Goal: Task Accomplishment & Management: Use online tool/utility

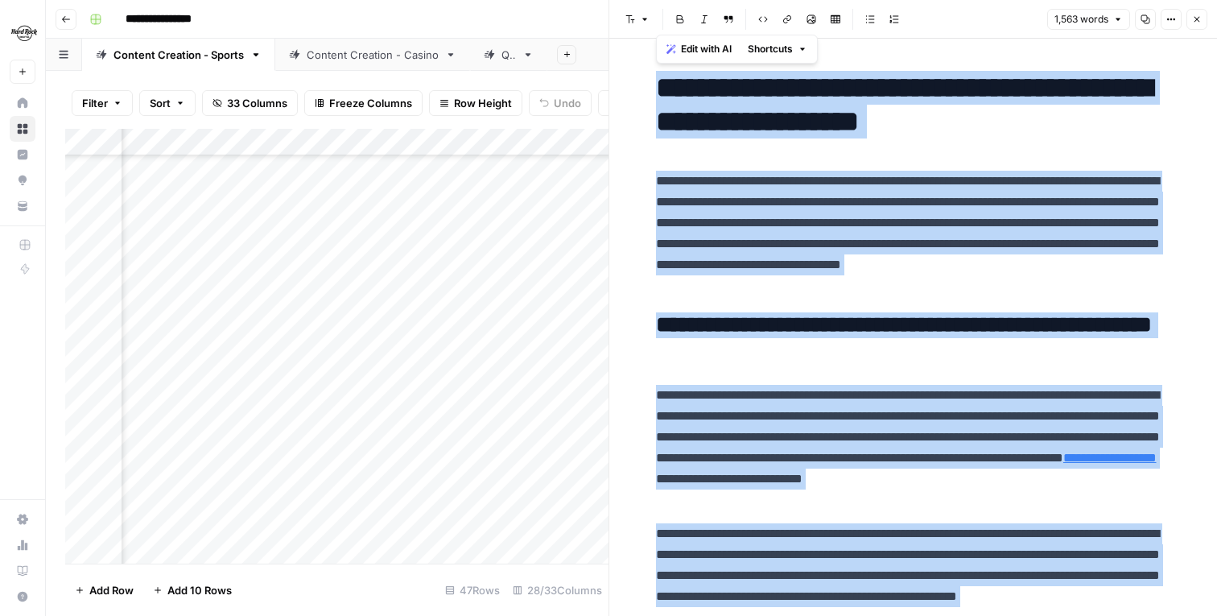
scroll to position [57, 0]
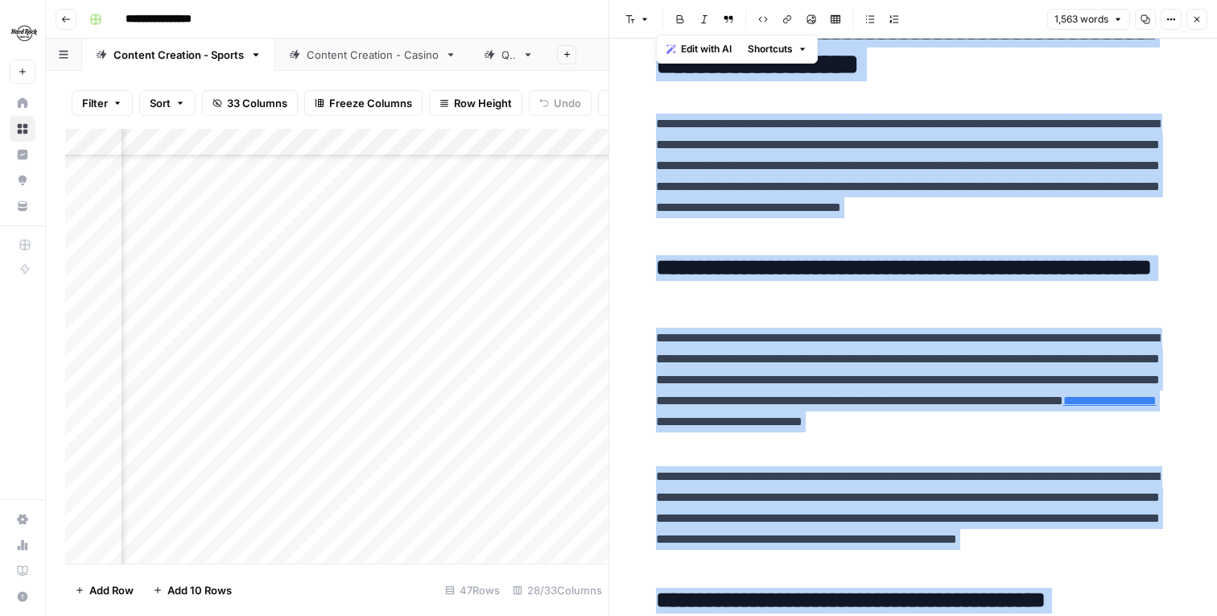
click at [909, 338] on p "**********" at bounding box center [913, 391] width 515 height 126
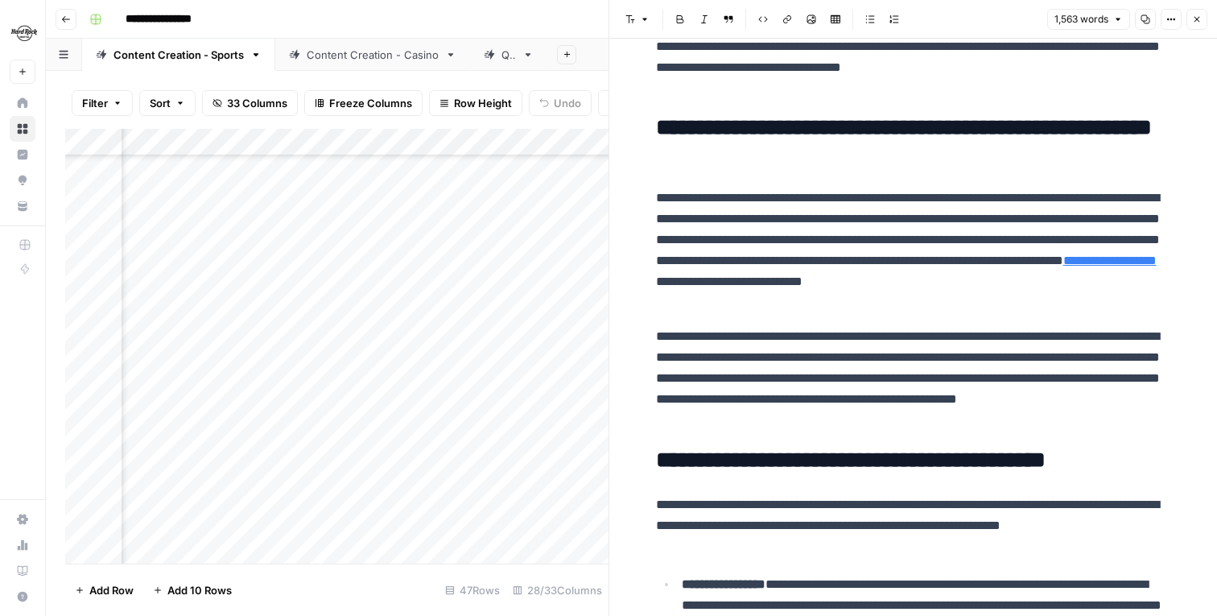
scroll to position [243, 0]
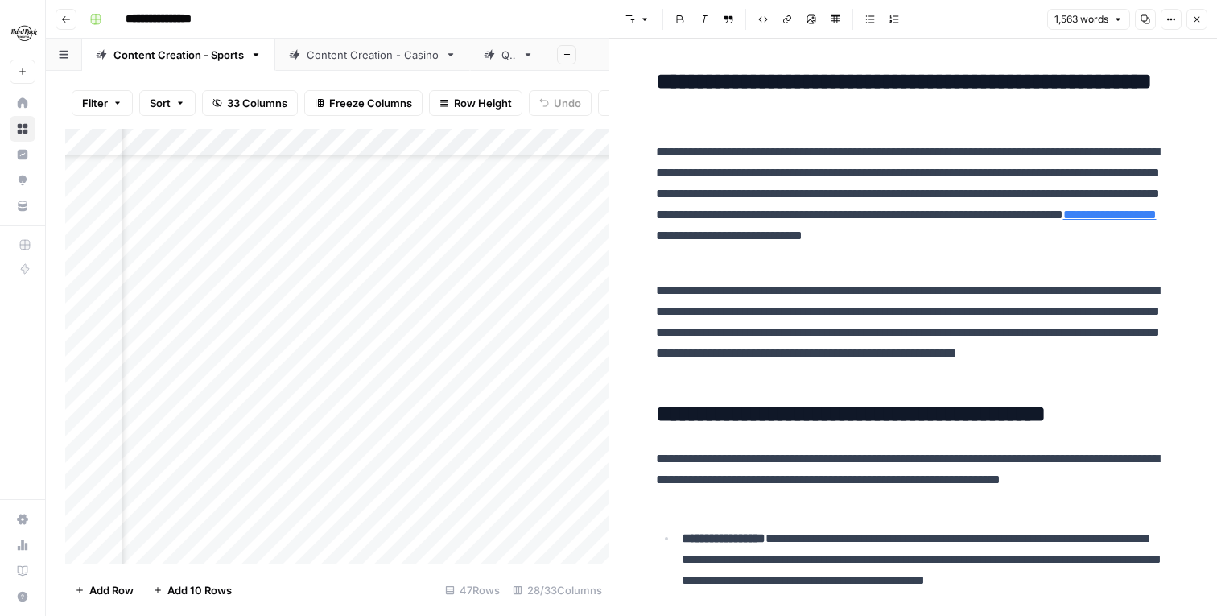
click at [1063, 221] on link "**********" at bounding box center [1109, 214] width 93 height 12
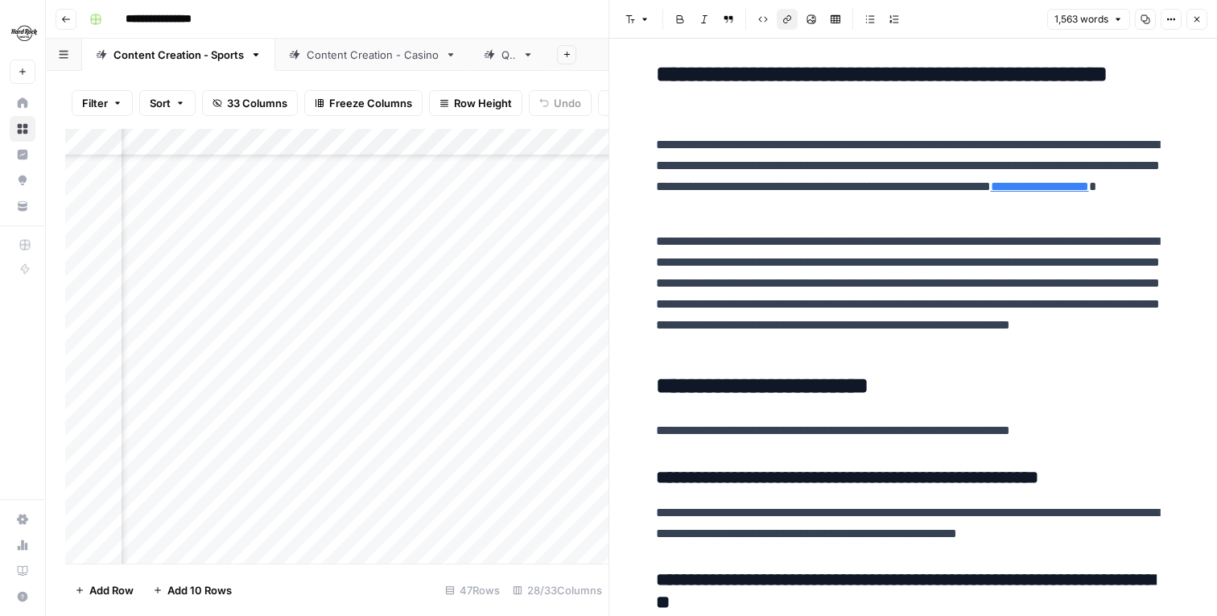
scroll to position [3244, 0]
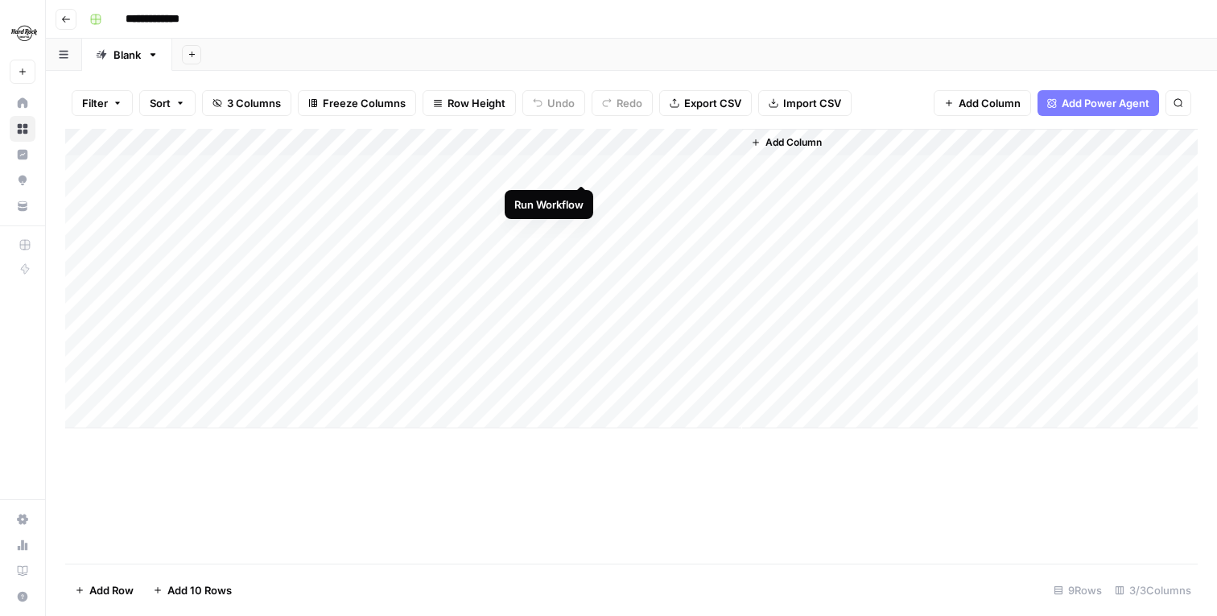
click at [579, 167] on div "Add Column" at bounding box center [631, 278] width 1132 height 299
click at [582, 165] on div "Add Column" at bounding box center [631, 278] width 1132 height 299
click at [583, 197] on div "Add Column" at bounding box center [631, 278] width 1132 height 299
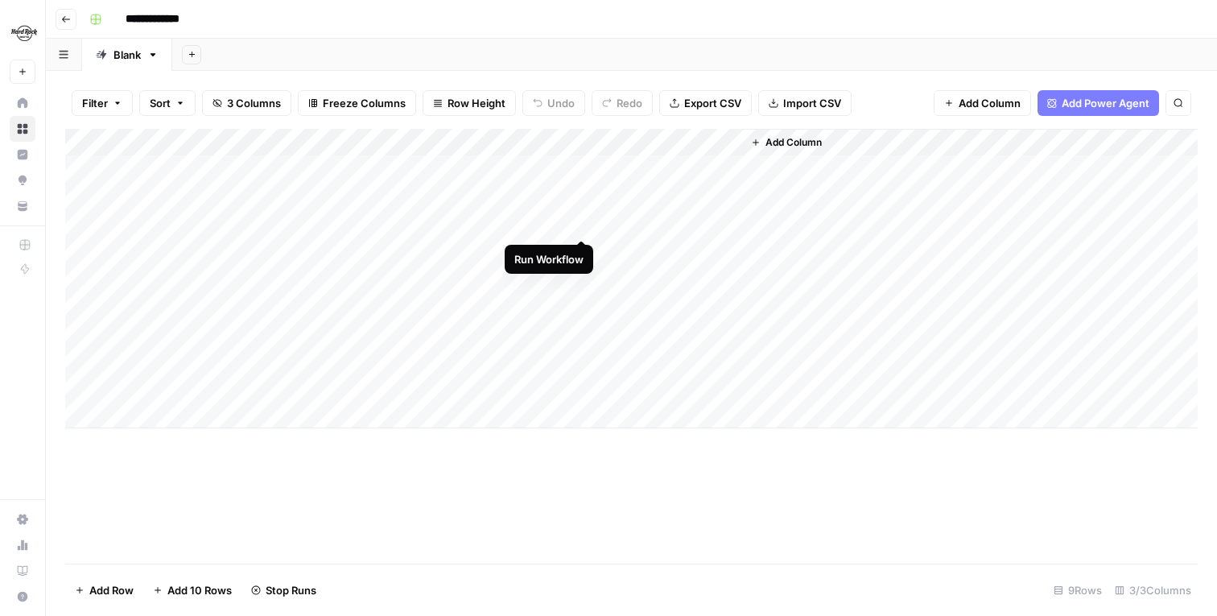
click at [583, 223] on div "Add Column" at bounding box center [631, 278] width 1132 height 299
click at [579, 194] on div "Add Column" at bounding box center [631, 278] width 1132 height 299
click at [582, 245] on div "Add Column" at bounding box center [631, 278] width 1132 height 299
click at [580, 276] on div "Add Column" at bounding box center [631, 278] width 1132 height 299
click at [578, 307] on div "Add Column" at bounding box center [631, 278] width 1132 height 299
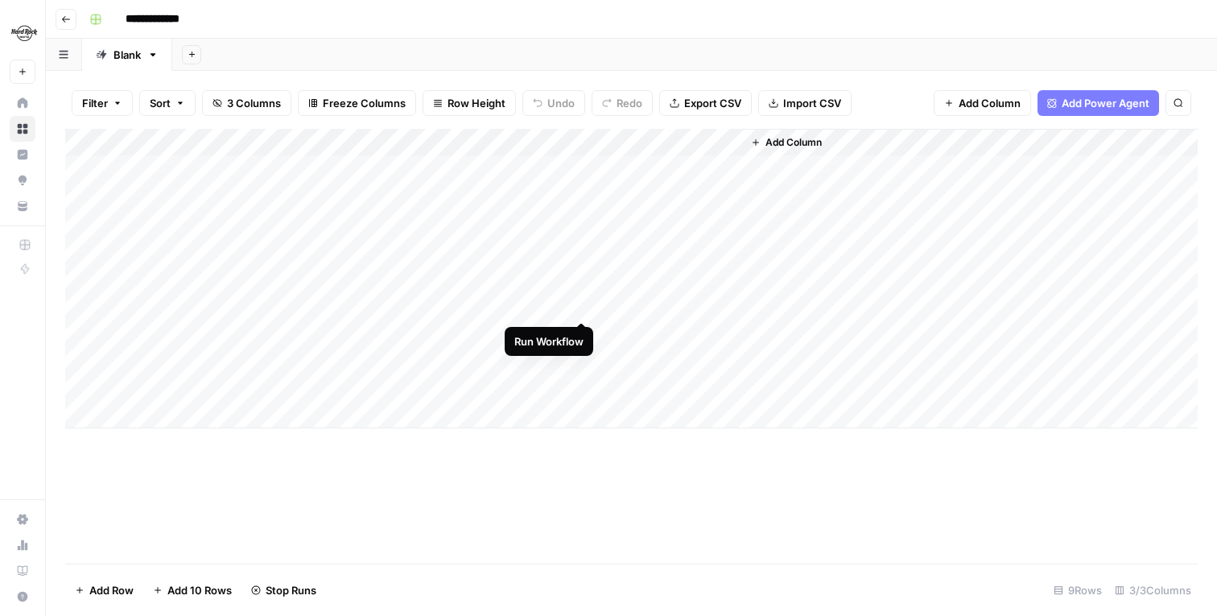
click at [583, 307] on div "Add Column" at bounding box center [631, 278] width 1132 height 299
click at [582, 247] on div "Add Column" at bounding box center [631, 278] width 1132 height 299
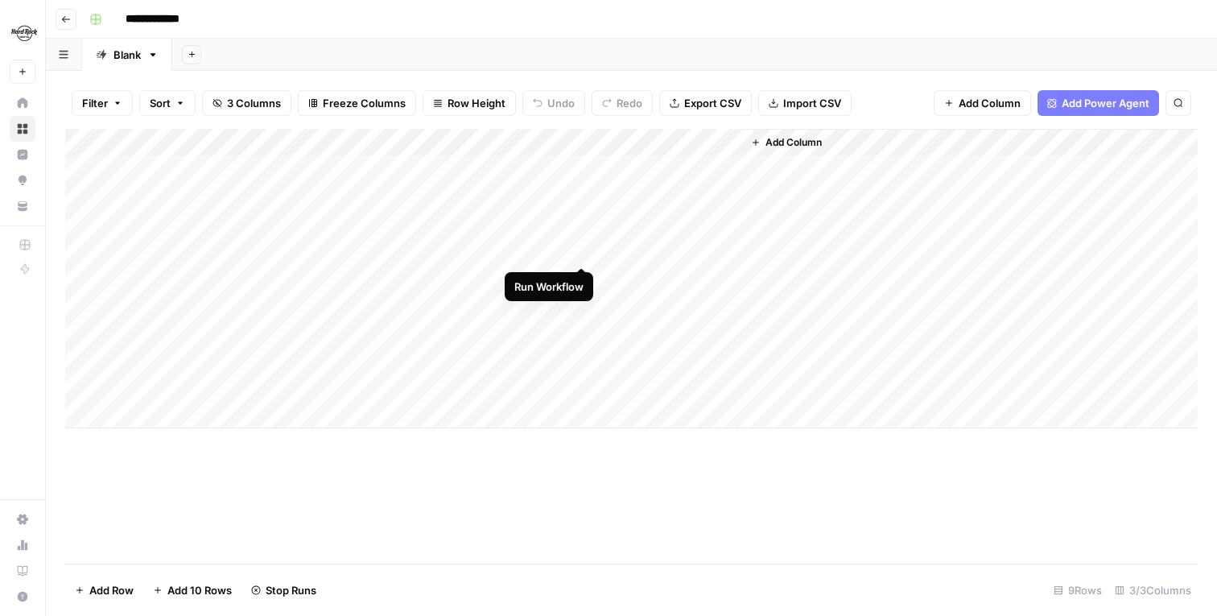
click at [582, 247] on div "Add Column" at bounding box center [631, 278] width 1132 height 299
click at [579, 335] on div "Add Column" at bounding box center [631, 278] width 1132 height 299
click at [577, 335] on div "Add Column" at bounding box center [631, 278] width 1132 height 299
click at [583, 355] on div "Add Column" at bounding box center [631, 278] width 1132 height 299
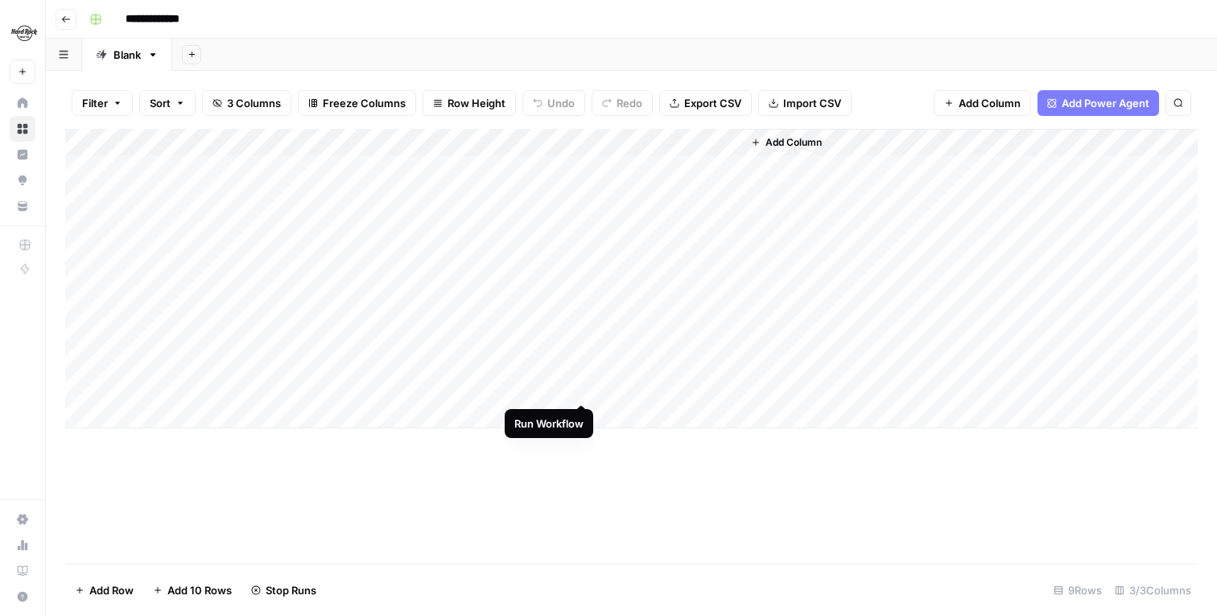
click at [584, 390] on div "Add Column" at bounding box center [631, 278] width 1132 height 299
click at [726, 222] on div "Add Column" at bounding box center [631, 278] width 1132 height 299
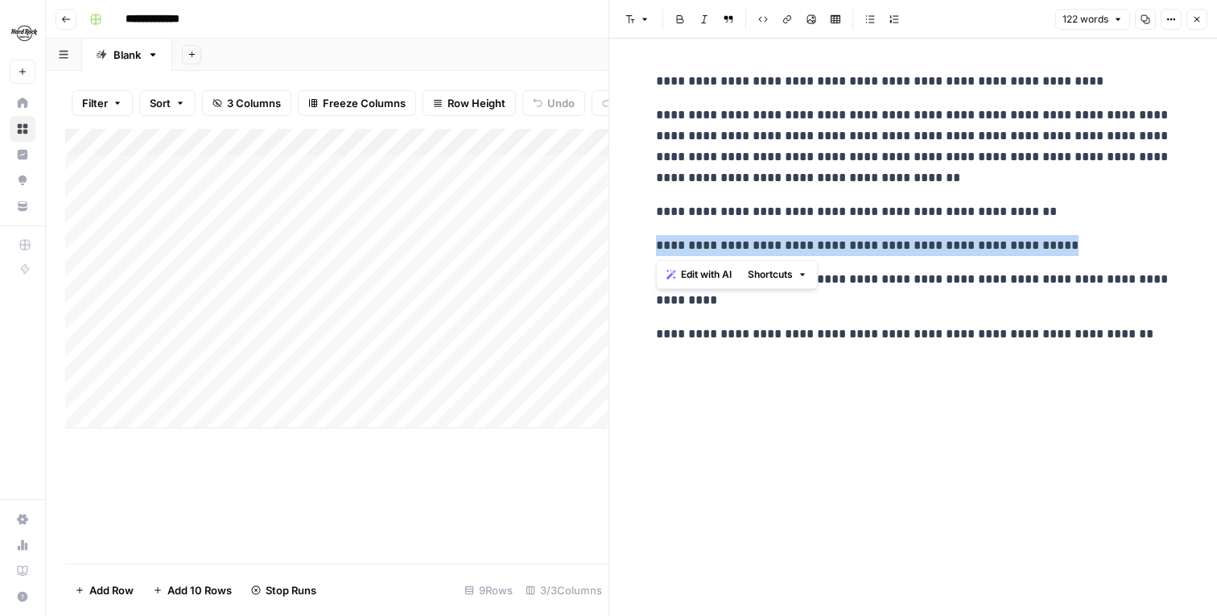
drag, startPoint x: 1081, startPoint y: 249, endPoint x: 751, endPoint y: 231, distance: 330.5
click at [751, 231] on div "**********" at bounding box center [913, 207] width 534 height 287
copy p "**********"
click at [800, 223] on div "**********" at bounding box center [913, 207] width 534 height 287
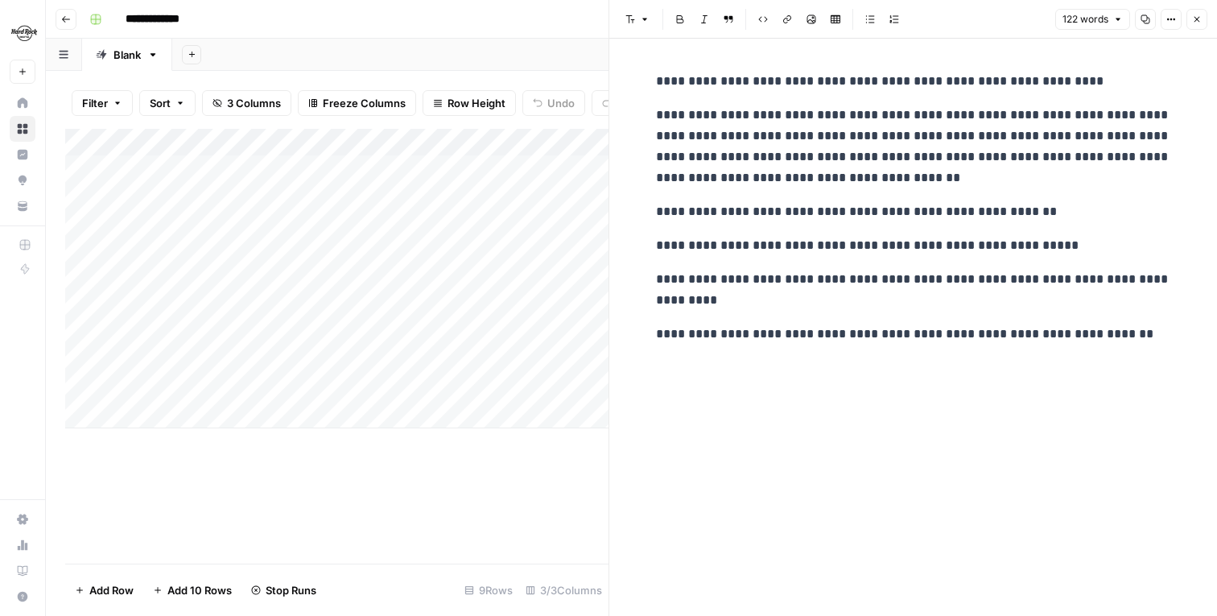
click at [775, 305] on p "**********" at bounding box center [913, 290] width 515 height 42
click at [493, 465] on div "Add Column" at bounding box center [336, 346] width 543 height 435
click at [1197, 19] on icon "button" at bounding box center [1197, 20] width 6 height 6
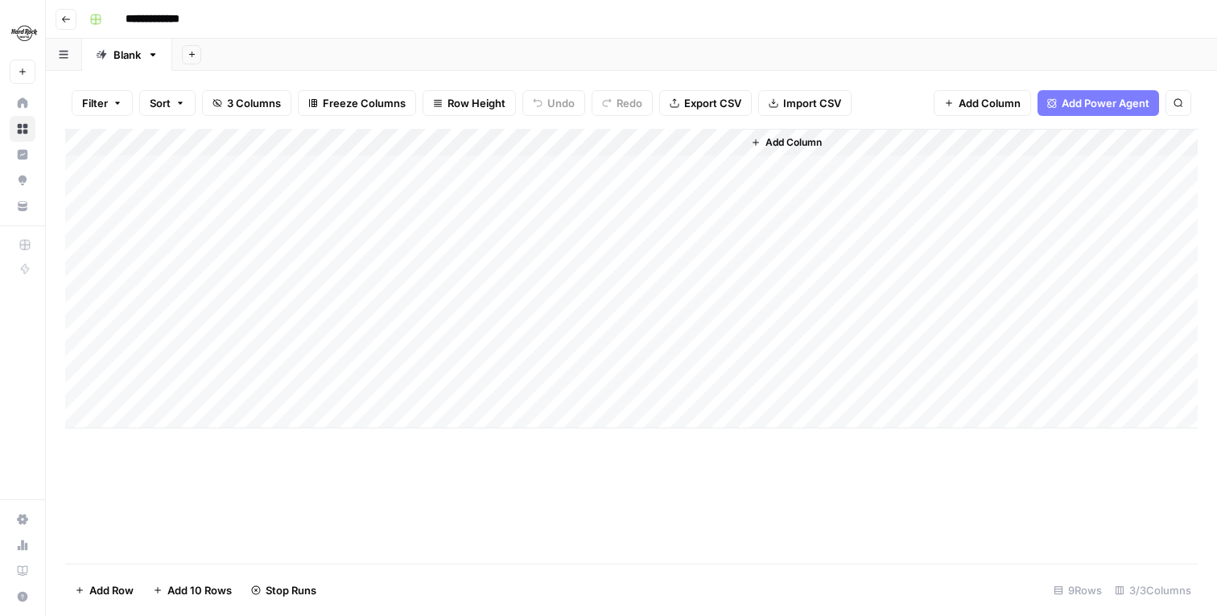
click at [727, 191] on div "Add Column" at bounding box center [631, 278] width 1132 height 299
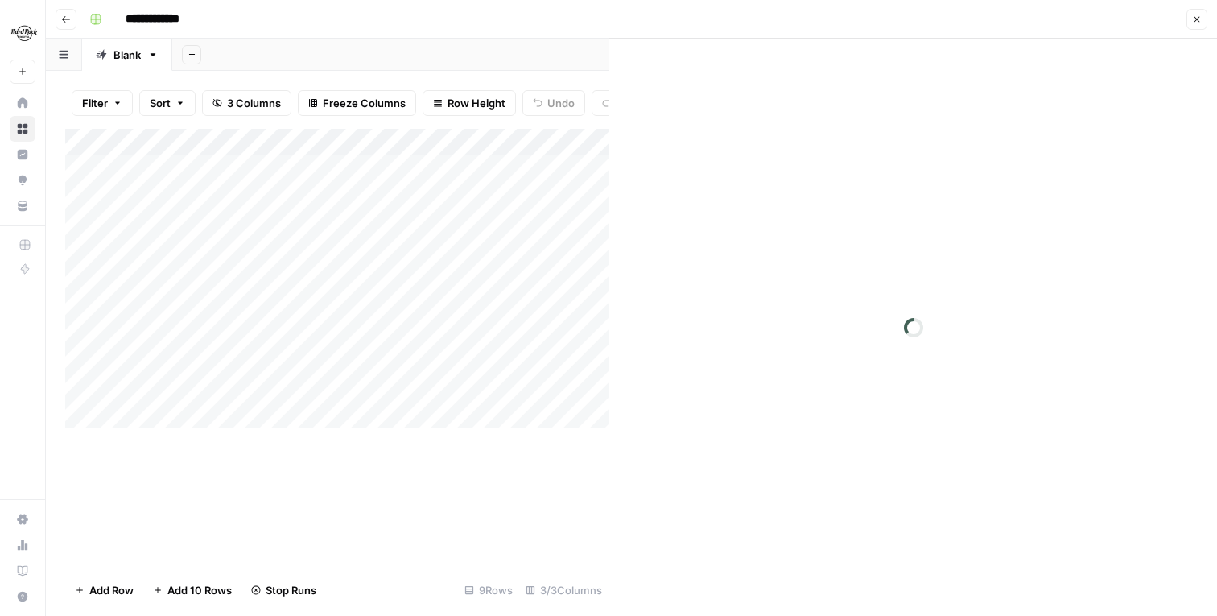
click at [1198, 19] on icon "button" at bounding box center [1197, 19] width 10 height 10
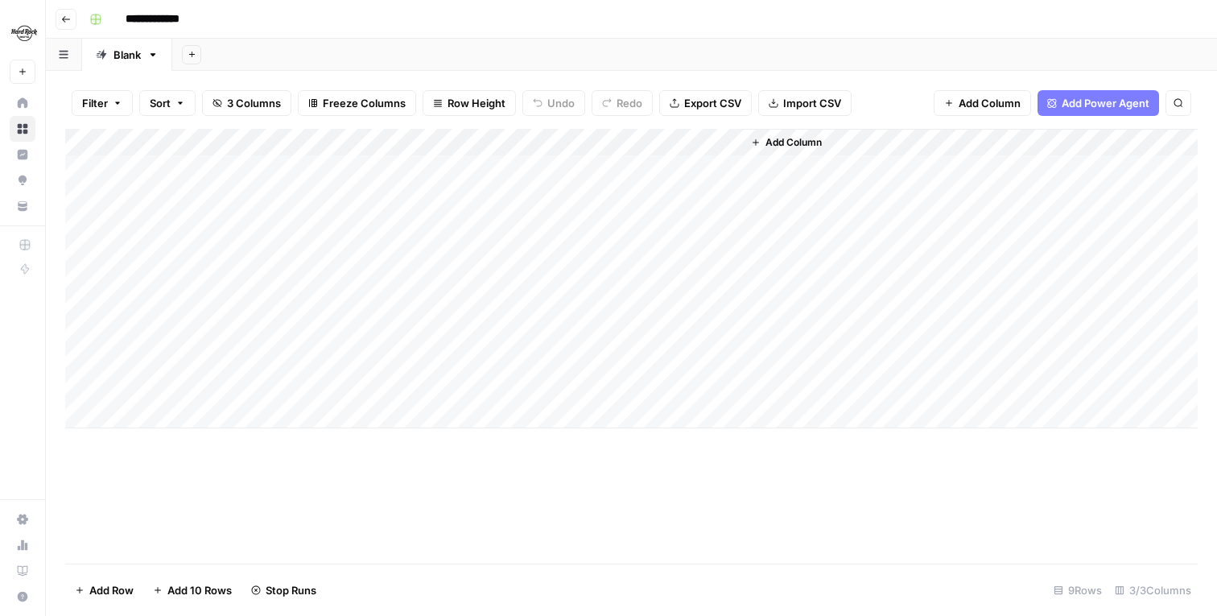
click at [724, 195] on div "Add Column" at bounding box center [631, 278] width 1132 height 299
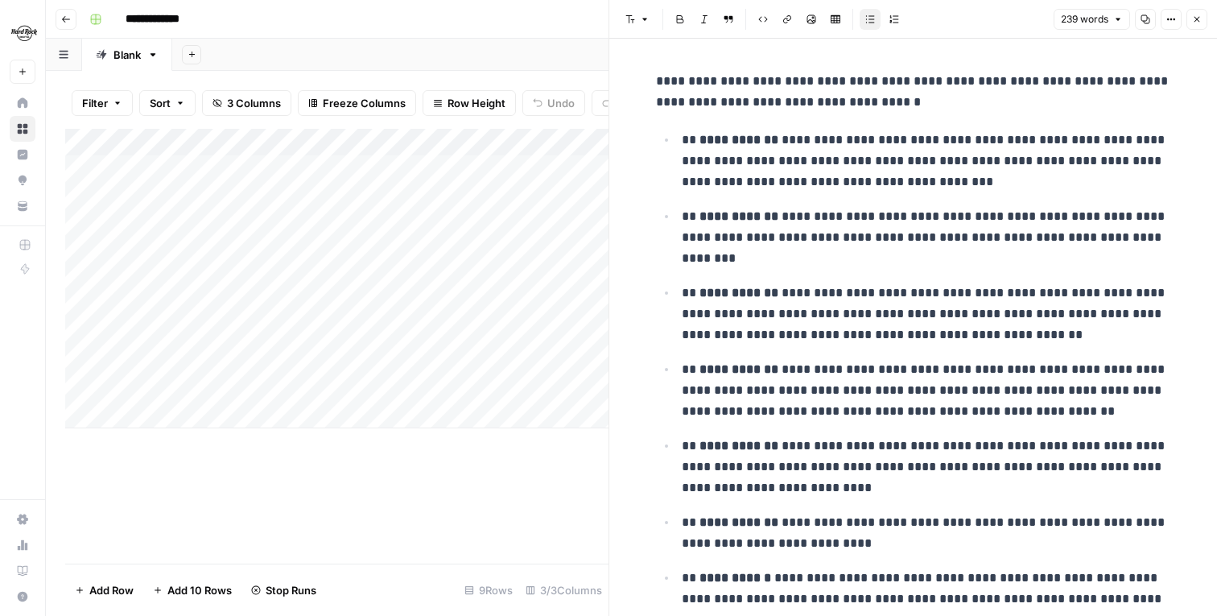
click at [1198, 12] on button "Close" at bounding box center [1196, 19] width 21 height 21
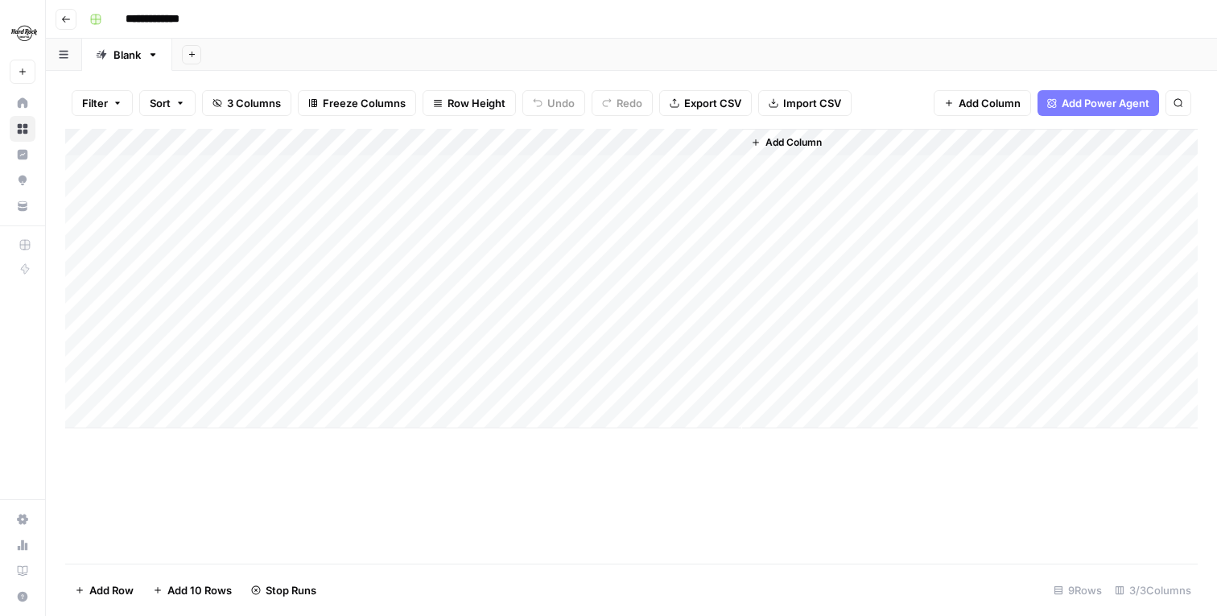
click at [721, 160] on div "Add Column" at bounding box center [631, 278] width 1132 height 299
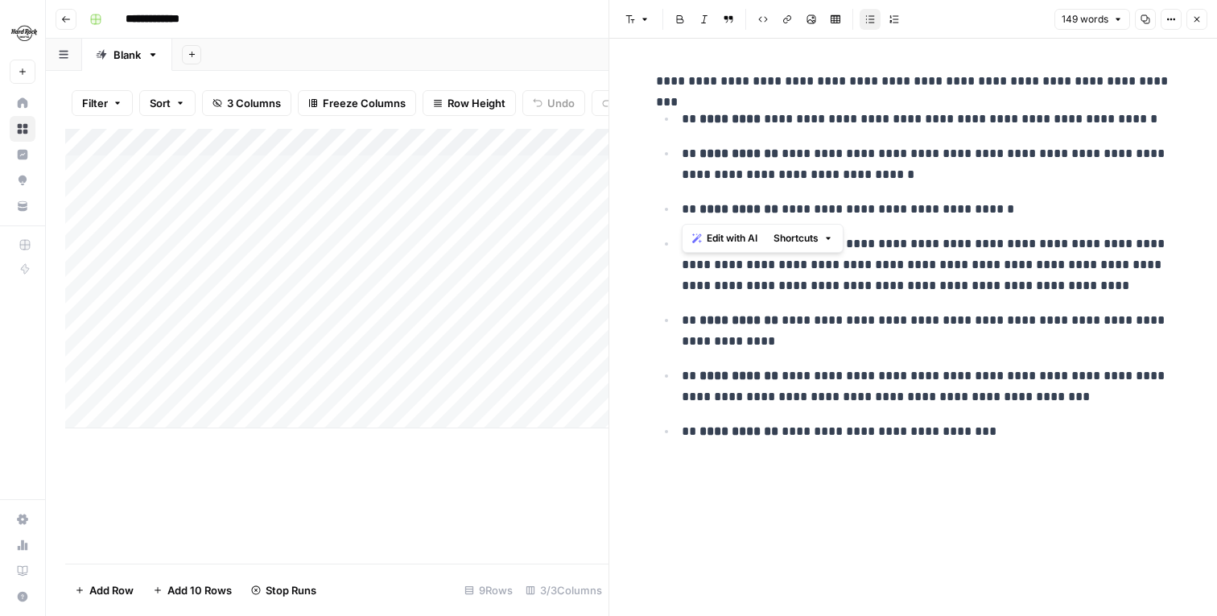
drag, startPoint x: 1010, startPoint y: 206, endPoint x: 671, endPoint y: 215, distance: 338.9
click at [671, 215] on ul "**********" at bounding box center [913, 275] width 515 height 334
click at [501, 462] on div "Add Column" at bounding box center [336, 346] width 543 height 435
